Goal: Task Accomplishment & Management: Manage account settings

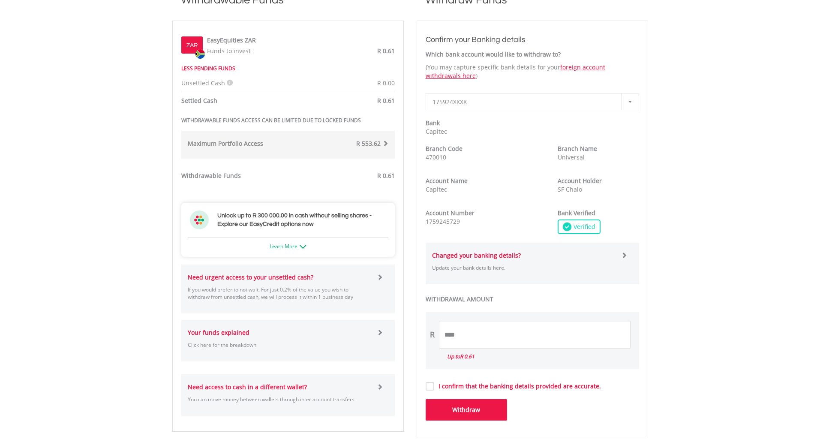
scroll to position [257, 0]
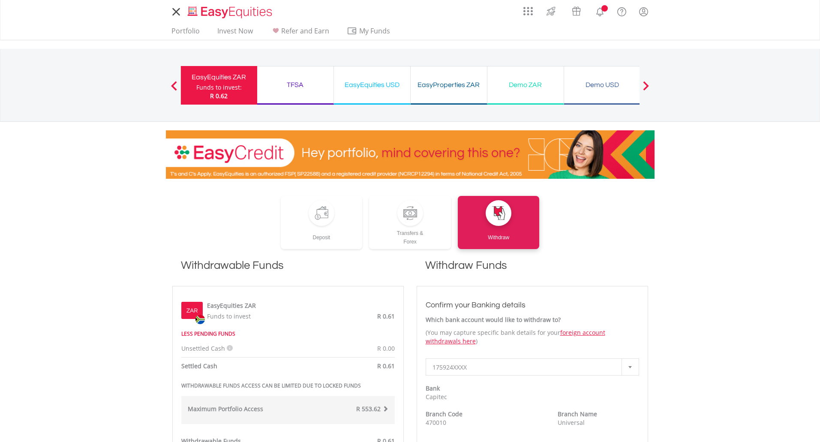
scroll to position [257, 0]
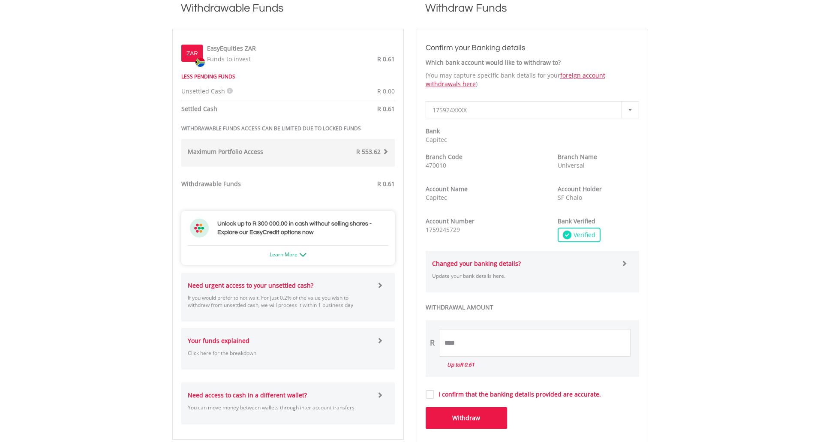
click at [343, 293] on div "Need urgent access to your unsettled cash? If you would prefer to not wait. For…" at bounding box center [279, 297] width 196 height 32
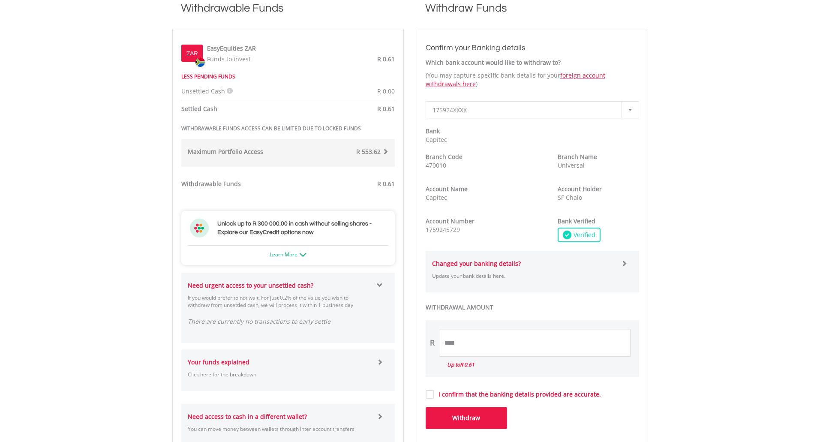
click at [258, 358] on div "Your funds explained Click here for the breakdown" at bounding box center [279, 370] width 196 height 24
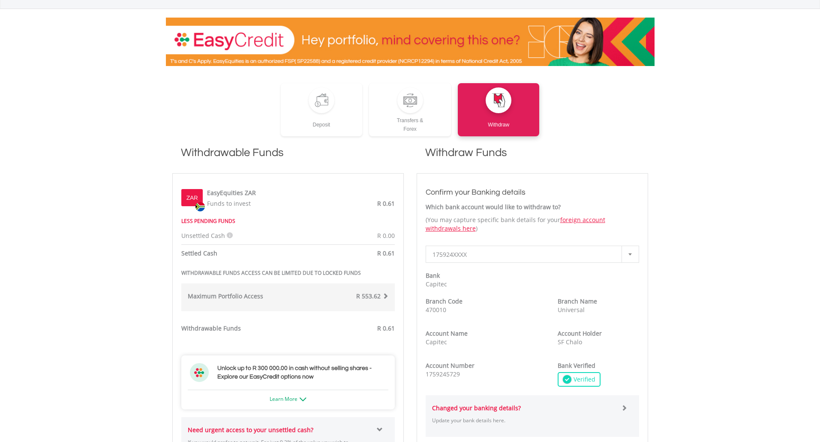
scroll to position [0, 0]
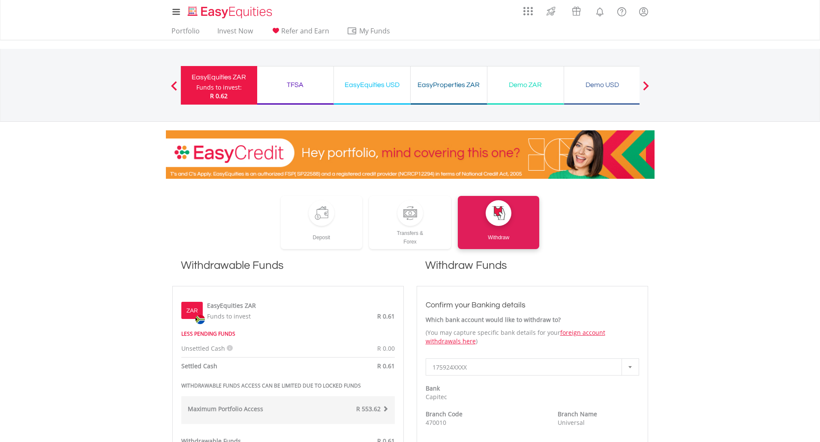
click at [375, 75] on div "EasyEquities USD Funds to invest: R 0.62" at bounding box center [372, 85] width 77 height 39
